Goal: Information Seeking & Learning: Learn about a topic

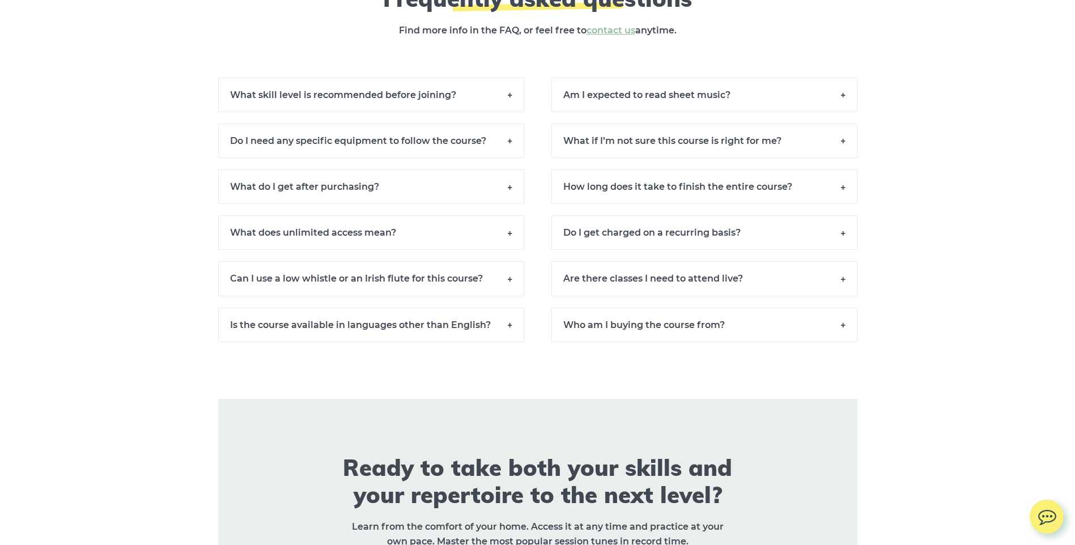
scroll to position [7821, 0]
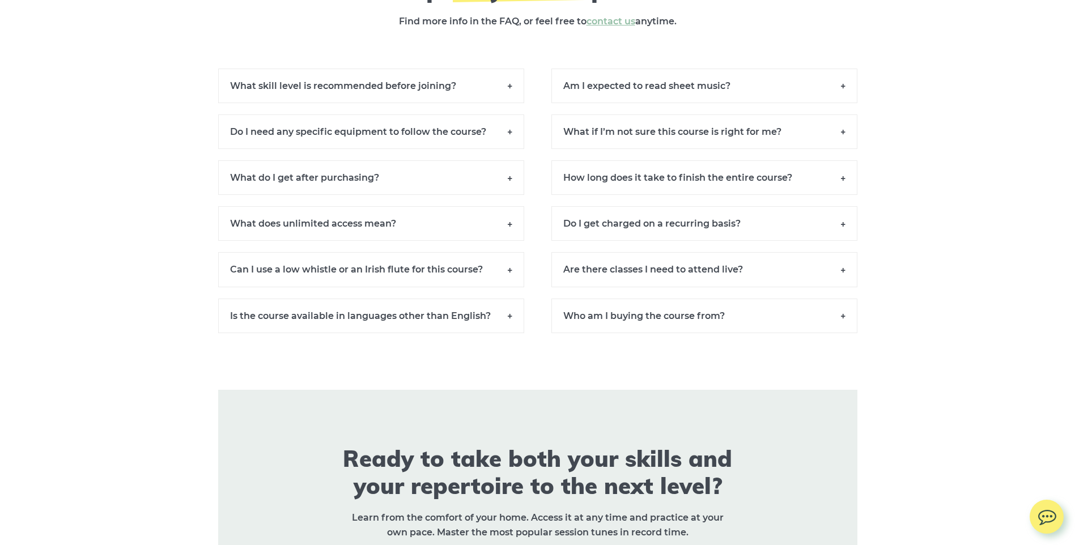
click at [504, 327] on h6 "Is the course available in languages other than English?" at bounding box center [371, 316] width 306 height 35
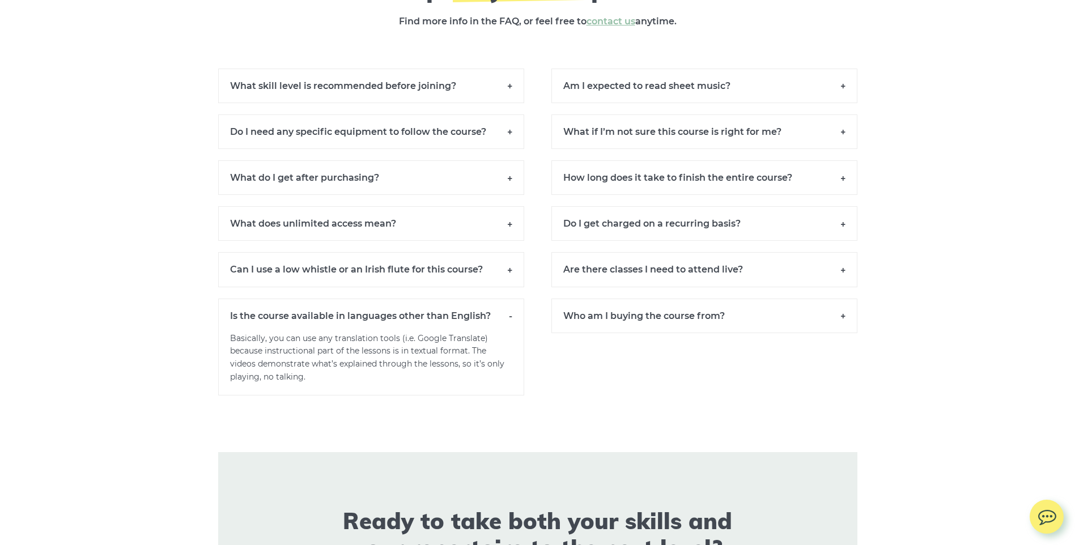
click at [504, 325] on h6 "Is the course available in languages other than English?" at bounding box center [371, 316] width 306 height 34
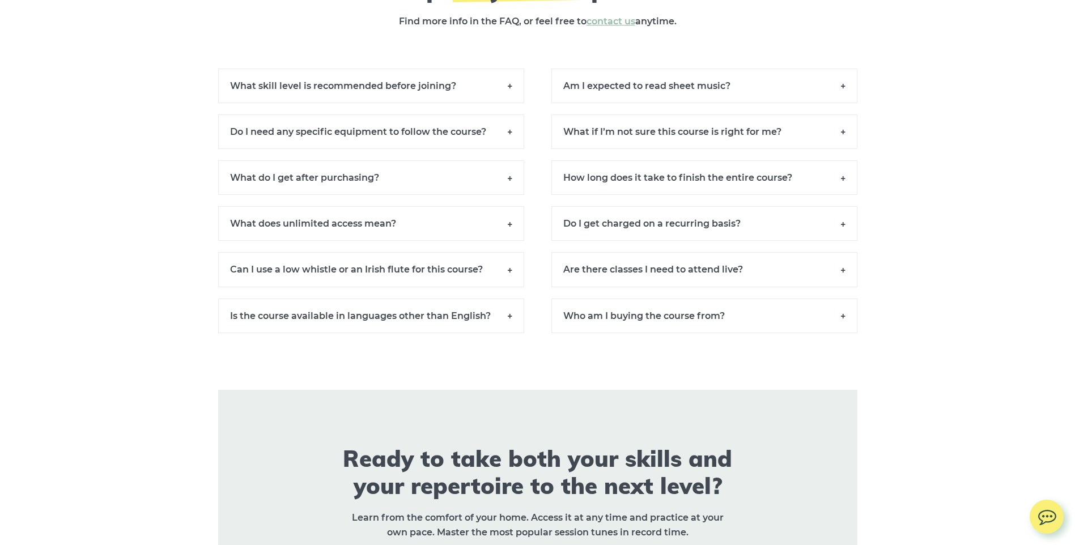
click at [508, 278] on h6 "Can I use a low whistle or an Irish flute for this course?" at bounding box center [371, 269] width 306 height 35
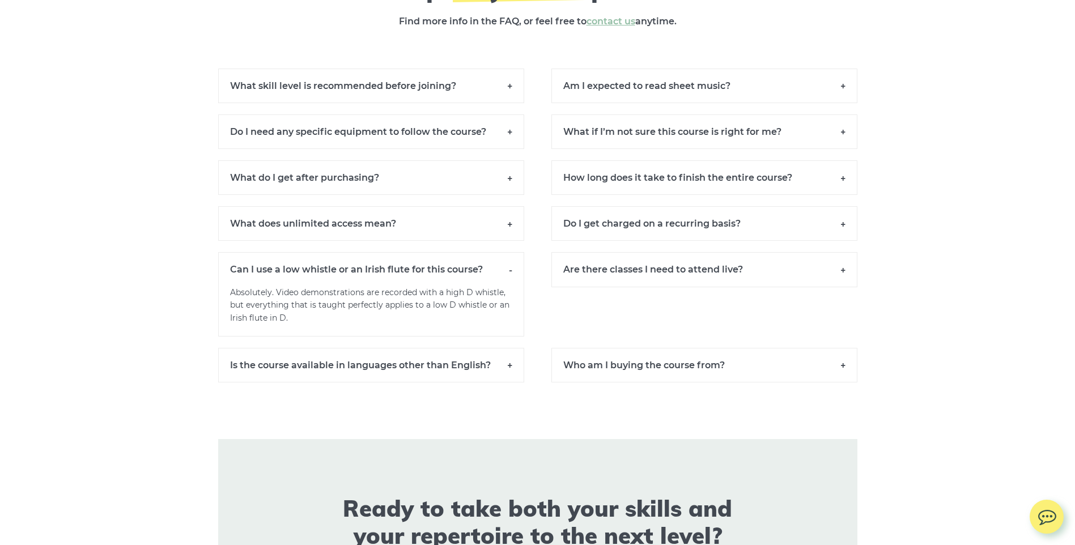
click at [508, 278] on h6 "Can I use a low whistle or an Irish flute for this course?" at bounding box center [371, 269] width 306 height 34
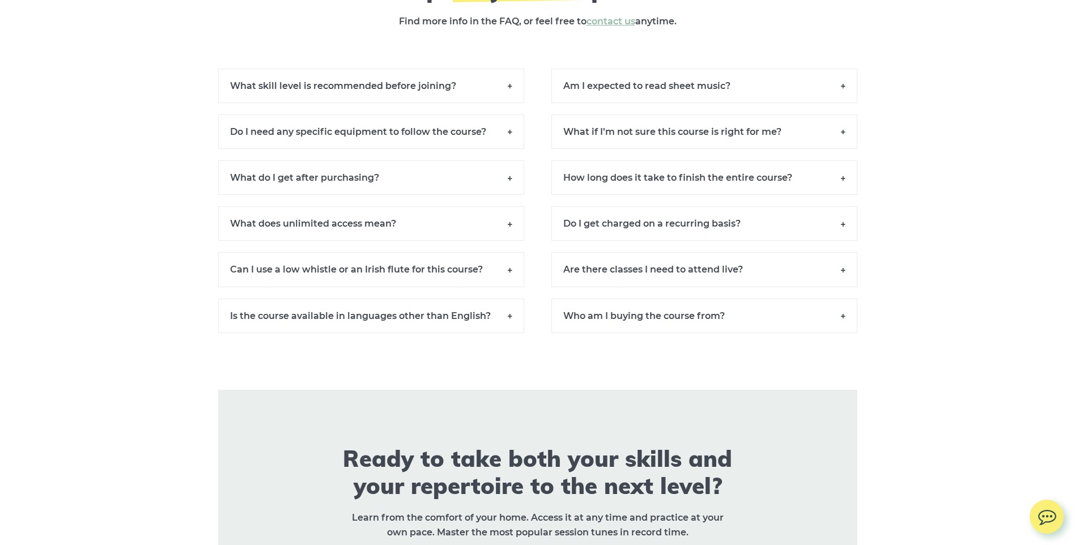
click at [611, 279] on h6 "Are there classes I need to attend live?" at bounding box center [704, 269] width 306 height 35
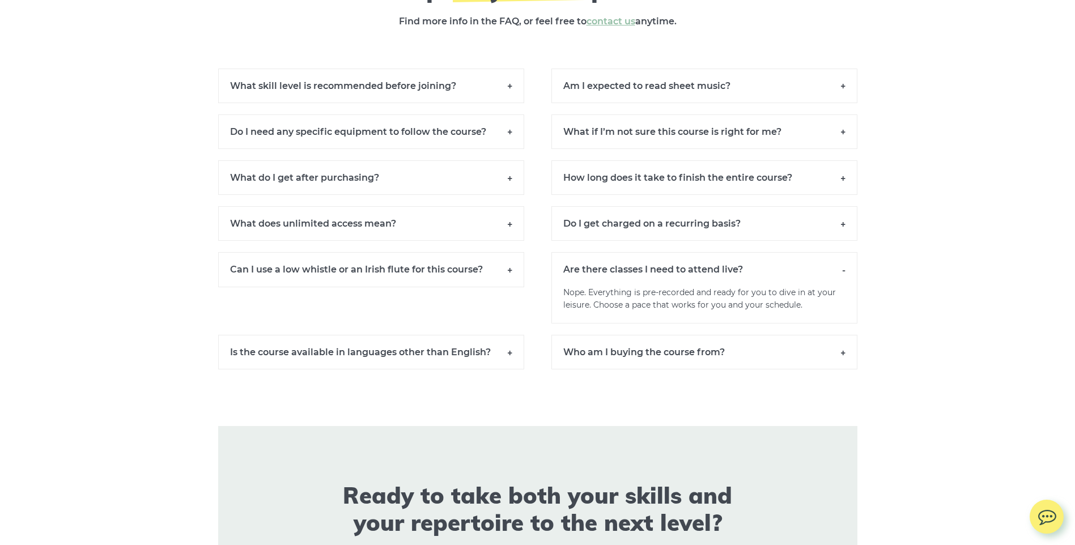
click at [611, 279] on h6 "Are there classes I need to attend live?" at bounding box center [704, 269] width 306 height 34
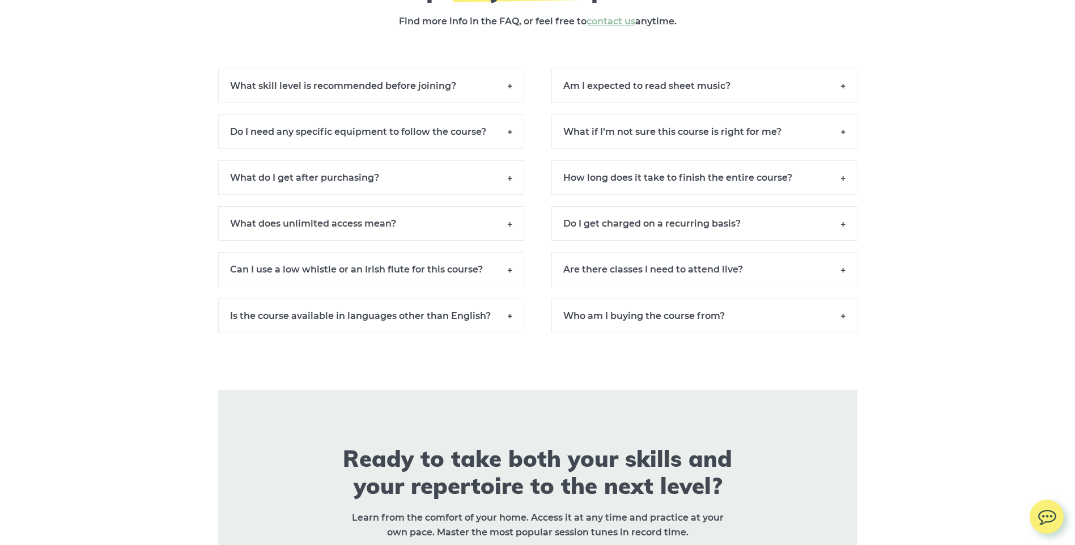
click at [619, 241] on h6 "Do I get charged on a recurring basis?" at bounding box center [704, 223] width 306 height 35
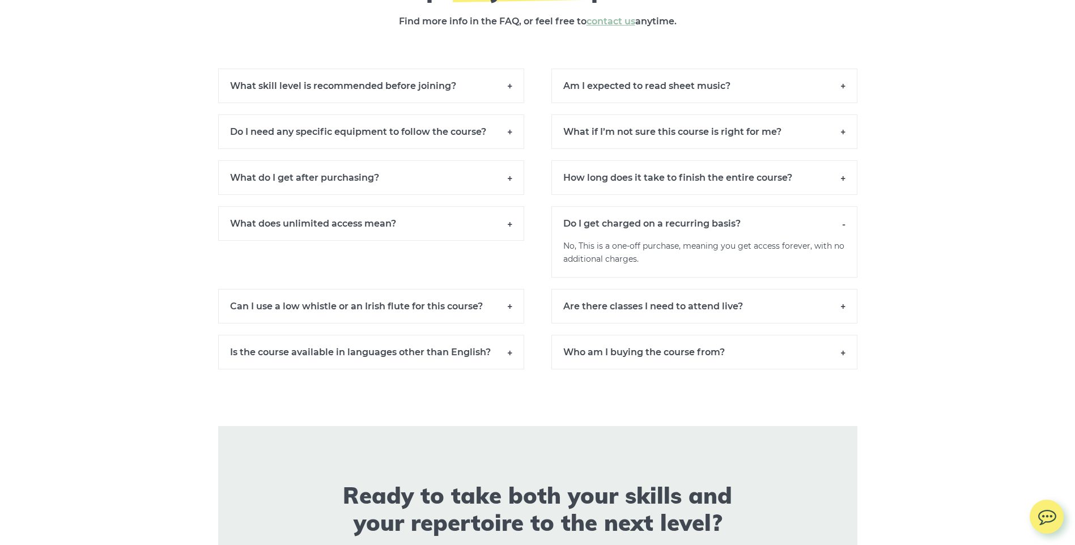
click at [626, 180] on h6 "How long does it take to finish the entire course?" at bounding box center [704, 177] width 306 height 35
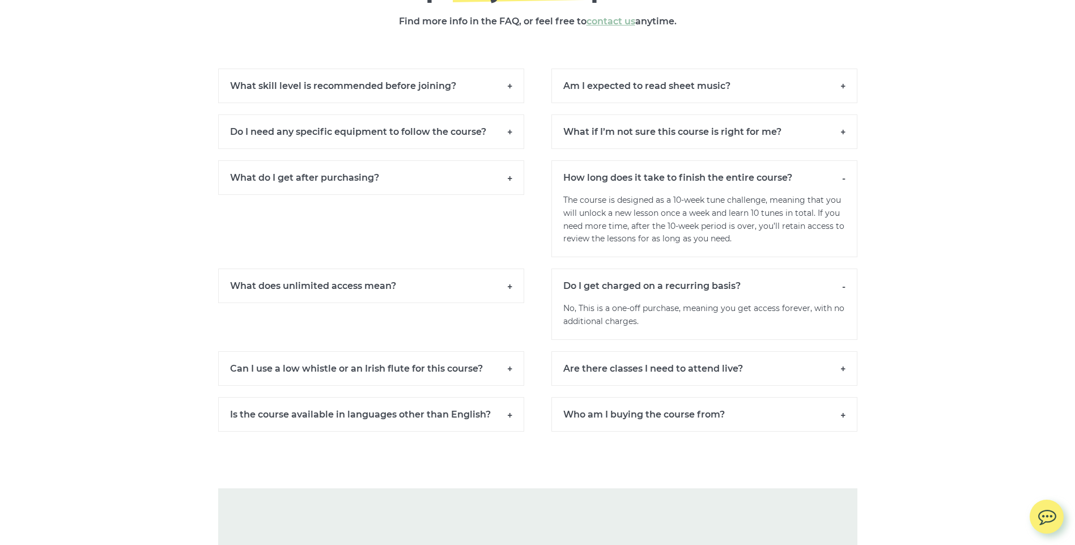
click at [409, 138] on h6 "Do I need any specific equipment to follow the course?" at bounding box center [371, 131] width 306 height 35
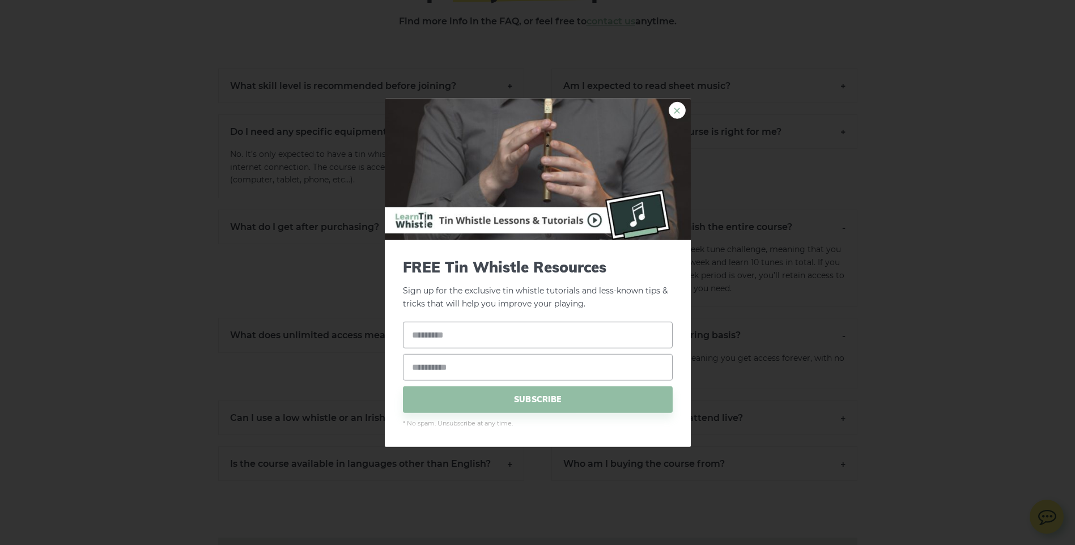
click at [677, 111] on link "×" at bounding box center [677, 110] width 17 height 17
